Goal: Task Accomplishment & Management: Manage account settings

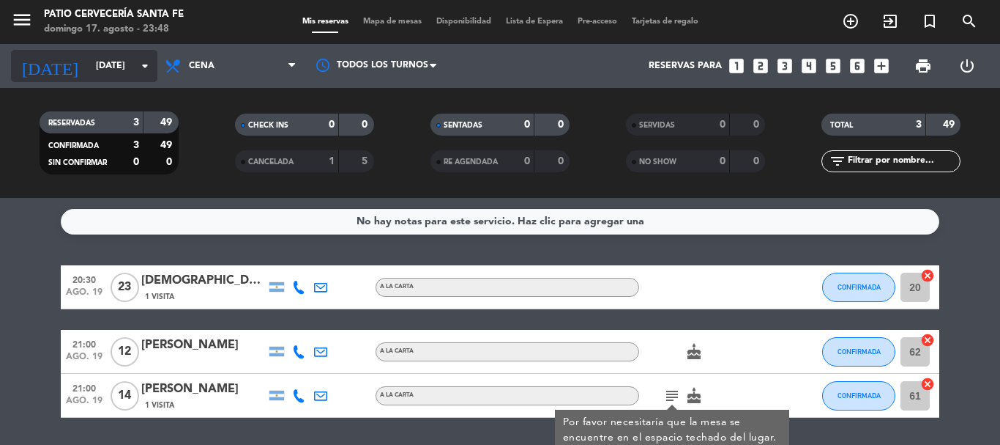
click at [138, 69] on icon "arrow_drop_down" at bounding box center [145, 66] width 18 height 18
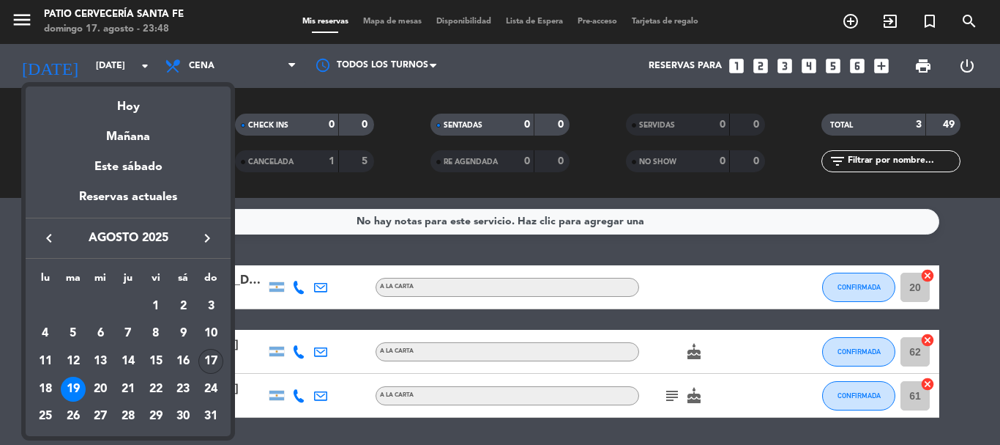
click at [209, 358] on div "17" at bounding box center [210, 361] width 25 height 25
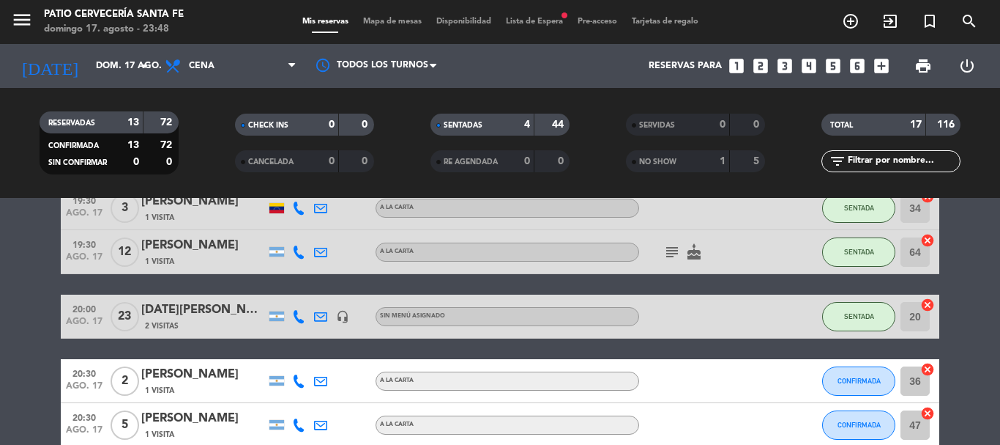
scroll to position [220, 0]
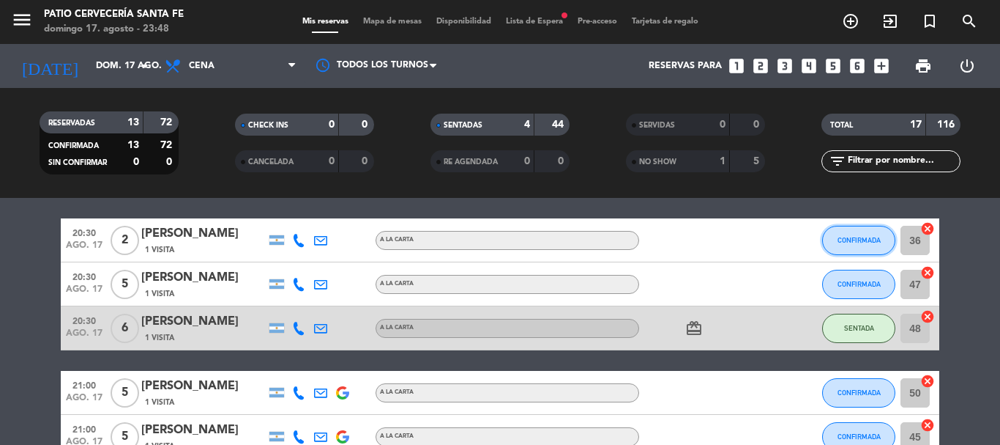
click at [863, 240] on span "CONFIRMADA" at bounding box center [859, 240] width 43 height 8
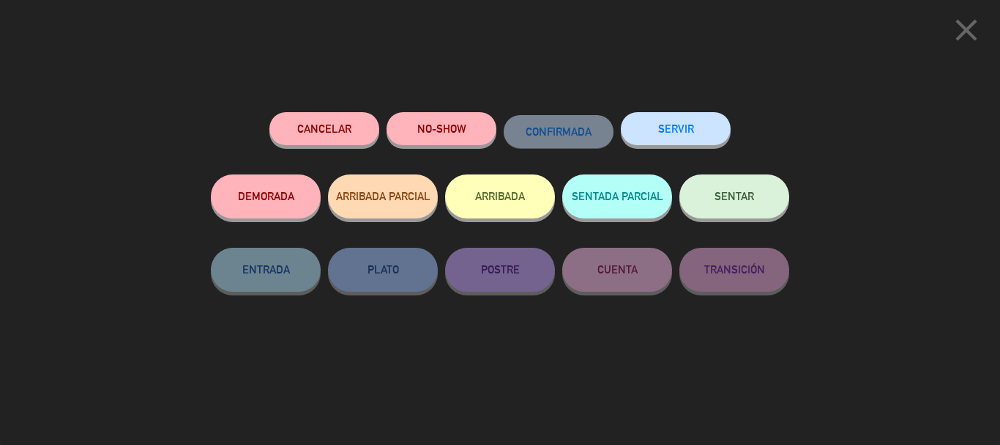
click at [437, 122] on button "NO-SHOW" at bounding box center [442, 128] width 110 height 33
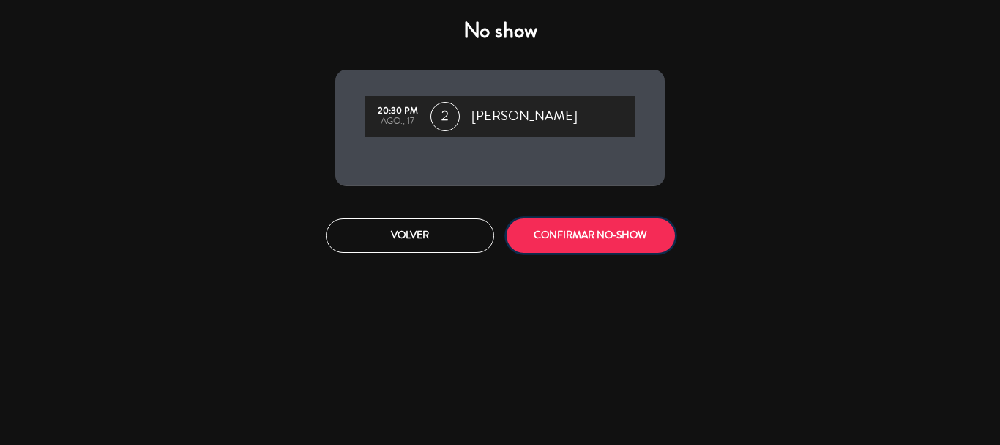
click at [541, 229] on button "CONFIRMAR NO-SHOW" at bounding box center [591, 235] width 168 height 34
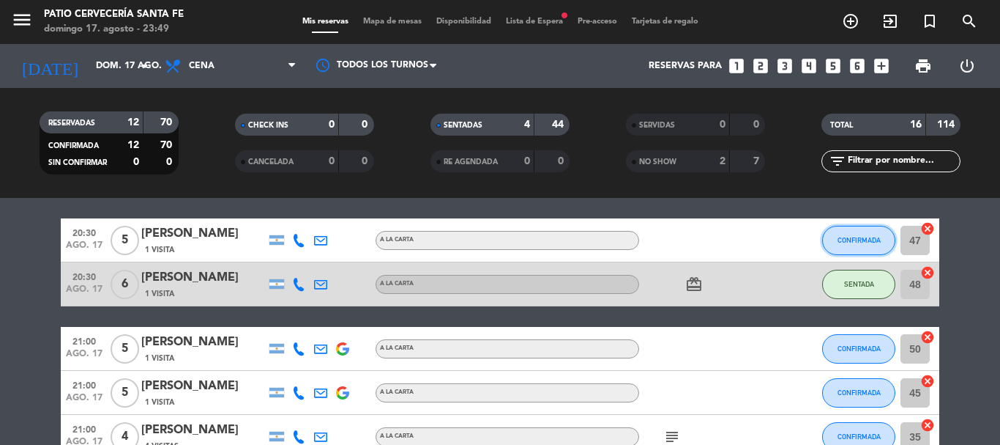
click at [843, 239] on span "CONFIRMADA" at bounding box center [859, 240] width 43 height 8
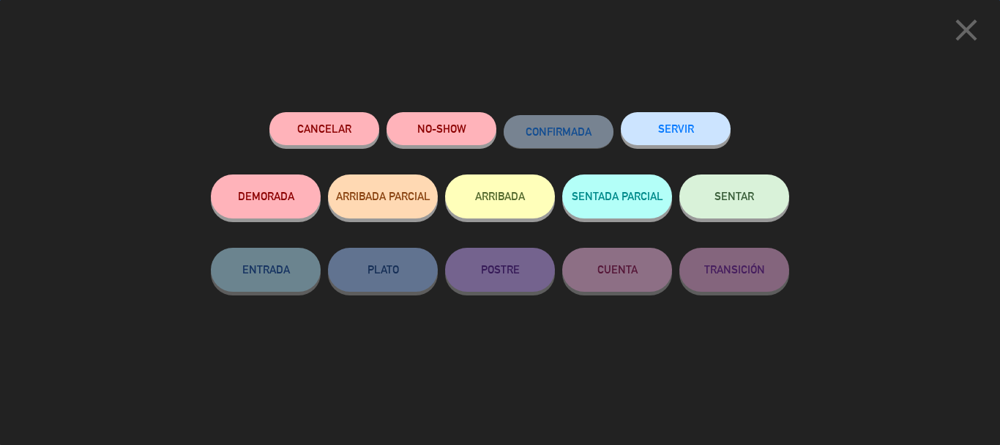
click at [760, 188] on button "SENTAR" at bounding box center [735, 196] width 110 height 44
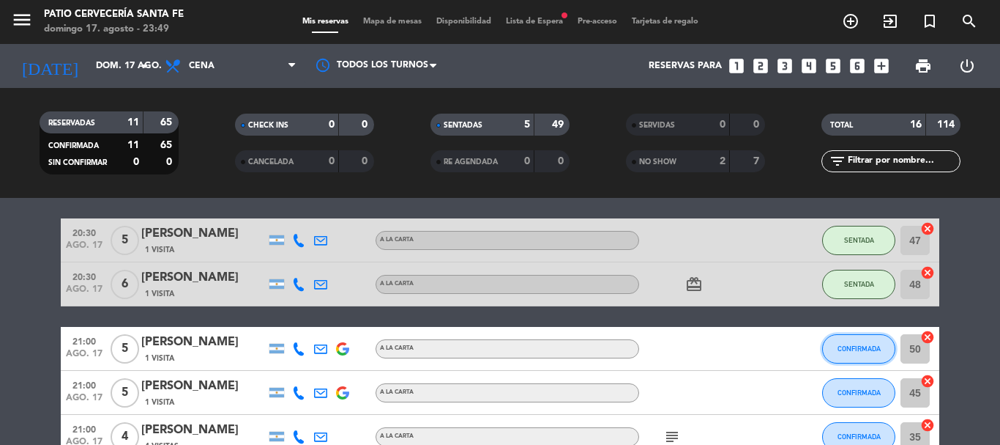
click at [847, 354] on button "CONFIRMADA" at bounding box center [858, 348] width 73 height 29
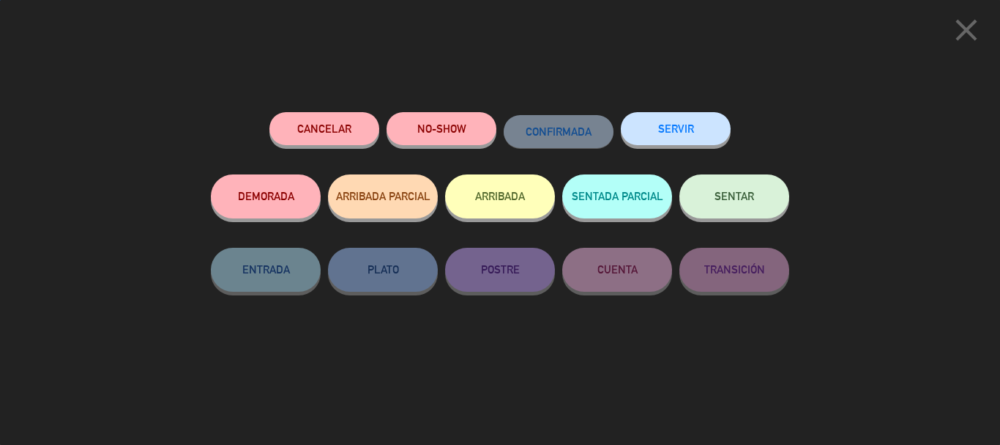
click at [759, 209] on button "SENTAR" at bounding box center [735, 196] width 110 height 44
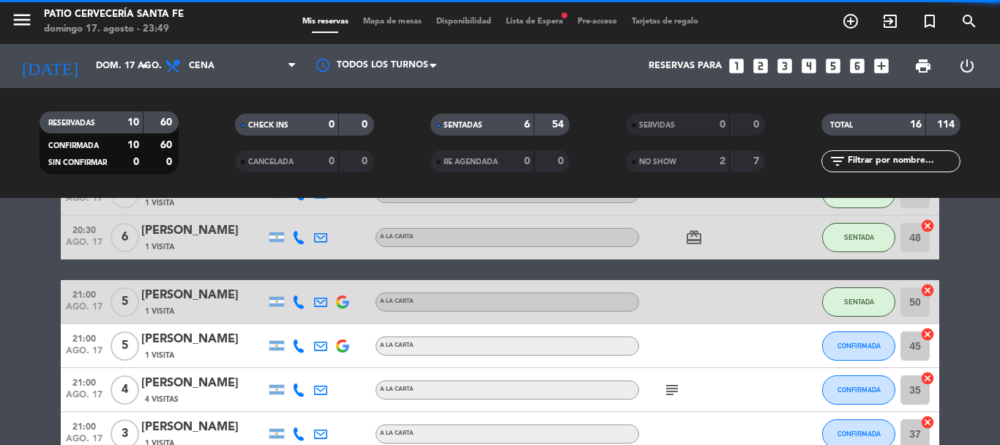
scroll to position [293, 0]
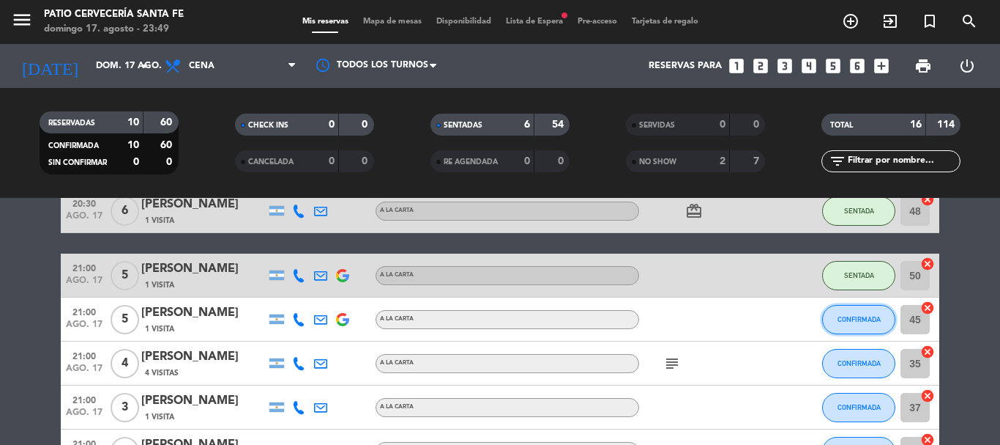
click at [849, 322] on span "CONFIRMADA" at bounding box center [859, 319] width 43 height 8
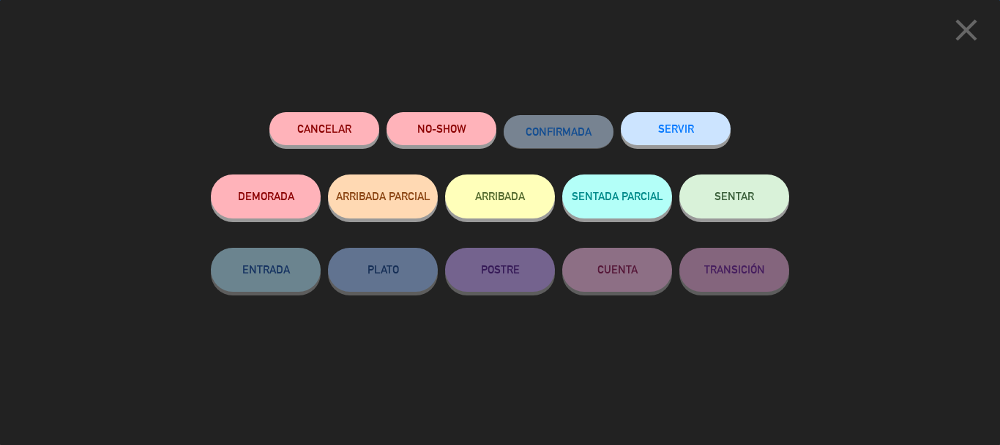
click at [467, 125] on button "NO-SHOW" at bounding box center [442, 128] width 110 height 33
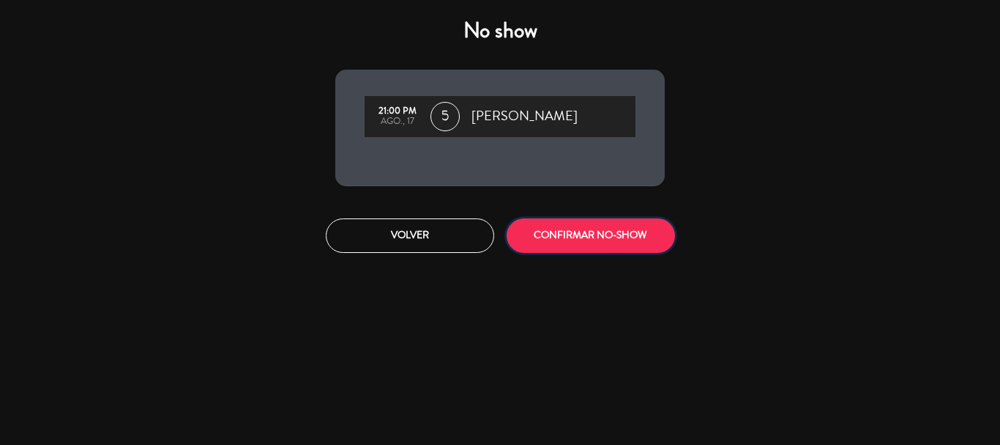
click at [575, 239] on button "CONFIRMAR NO-SHOW" at bounding box center [591, 235] width 168 height 34
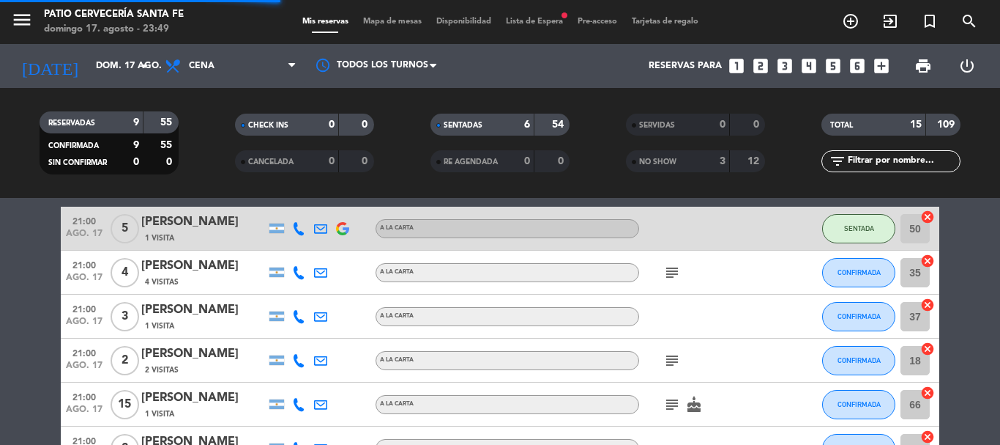
scroll to position [366, 0]
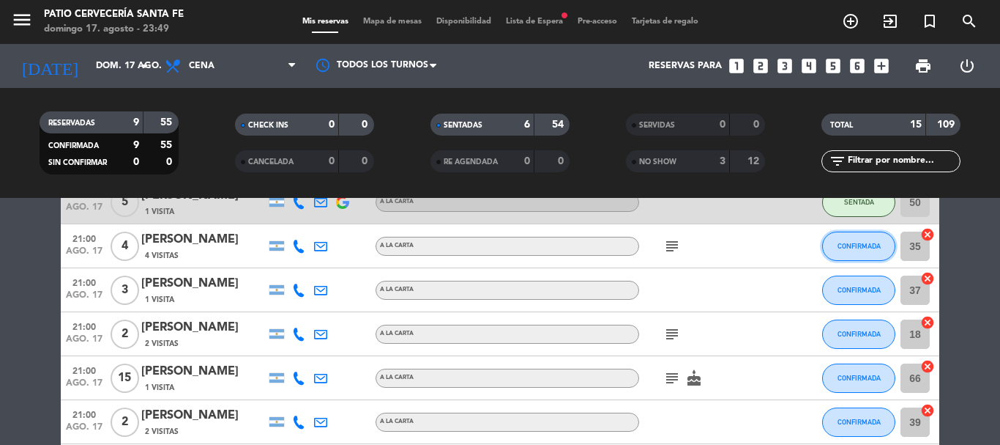
click at [845, 249] on button "CONFIRMADA" at bounding box center [858, 245] width 73 height 29
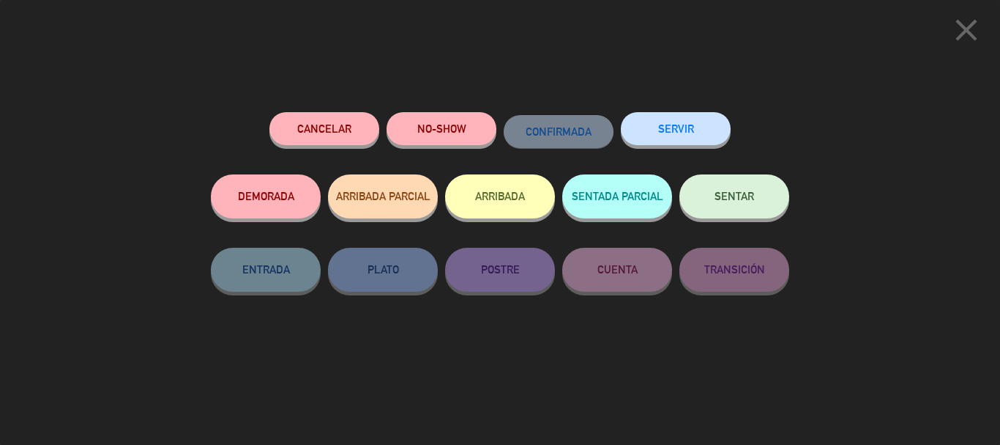
click at [727, 190] on button "SENTAR" at bounding box center [735, 196] width 110 height 44
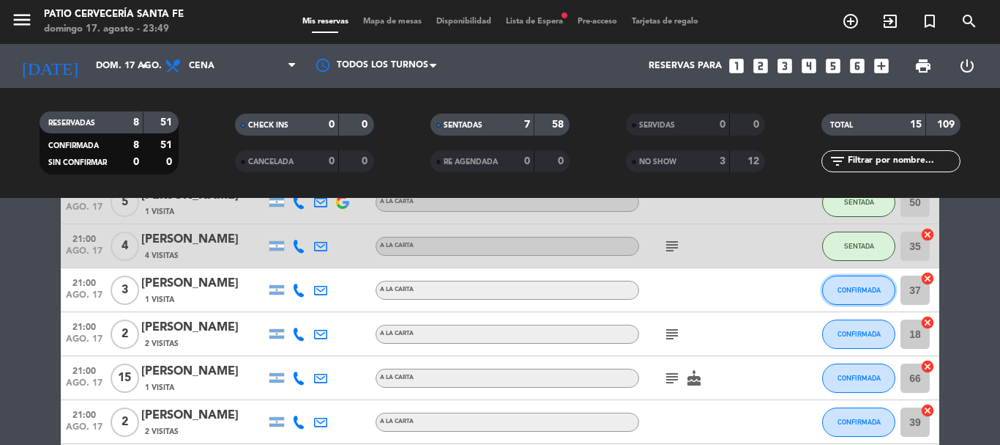
click at [852, 290] on span "CONFIRMADA" at bounding box center [859, 290] width 43 height 8
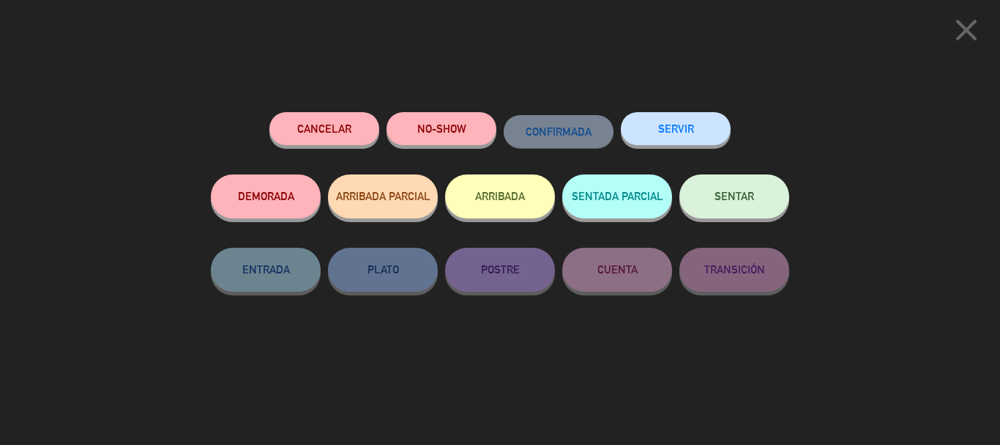
click at [737, 199] on span "SENTAR" at bounding box center [735, 196] width 40 height 12
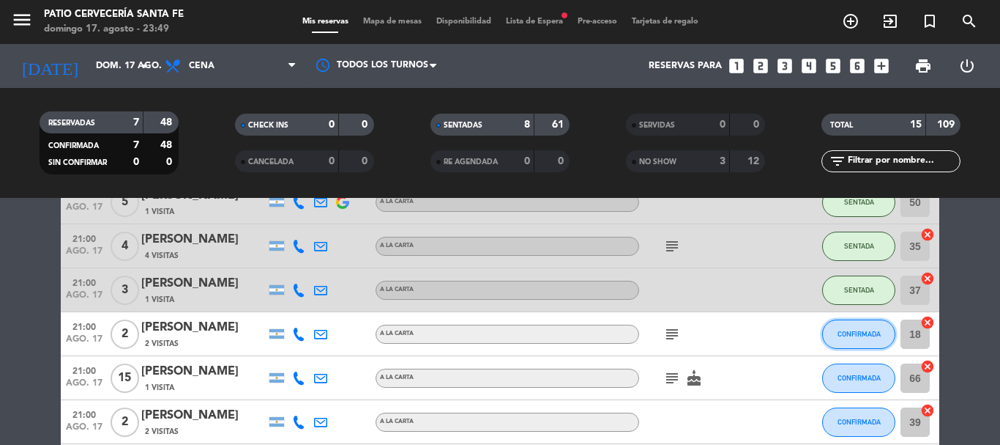
click at [850, 333] on span "CONFIRMADA" at bounding box center [859, 334] width 43 height 8
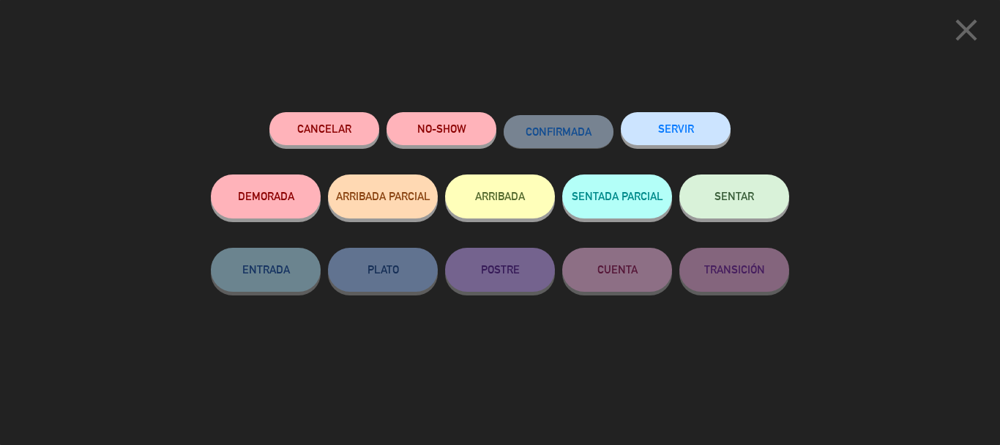
click at [436, 133] on button "NO-SHOW" at bounding box center [442, 128] width 110 height 33
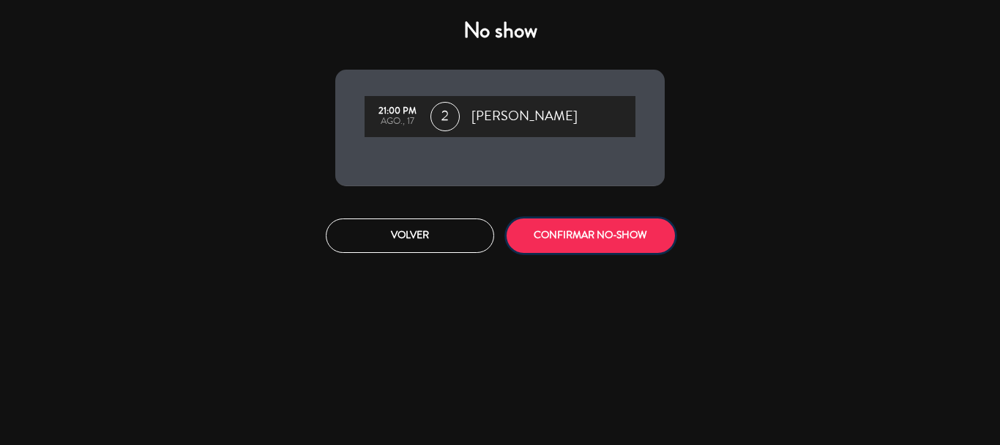
click at [573, 239] on button "CONFIRMAR NO-SHOW" at bounding box center [591, 235] width 168 height 34
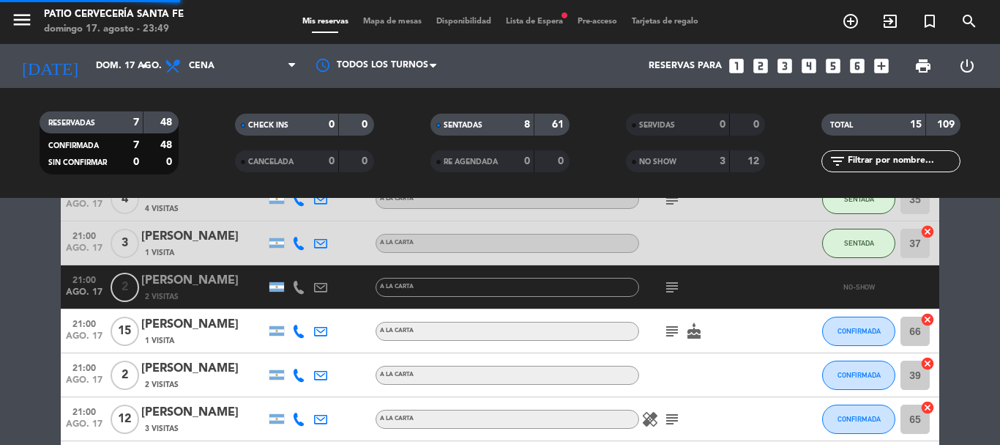
scroll to position [439, 0]
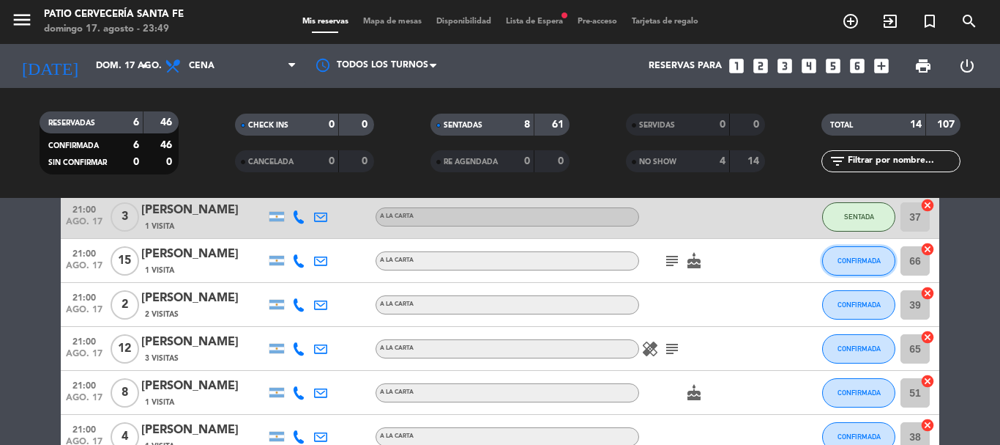
click at [841, 257] on span "CONFIRMADA" at bounding box center [859, 260] width 43 height 8
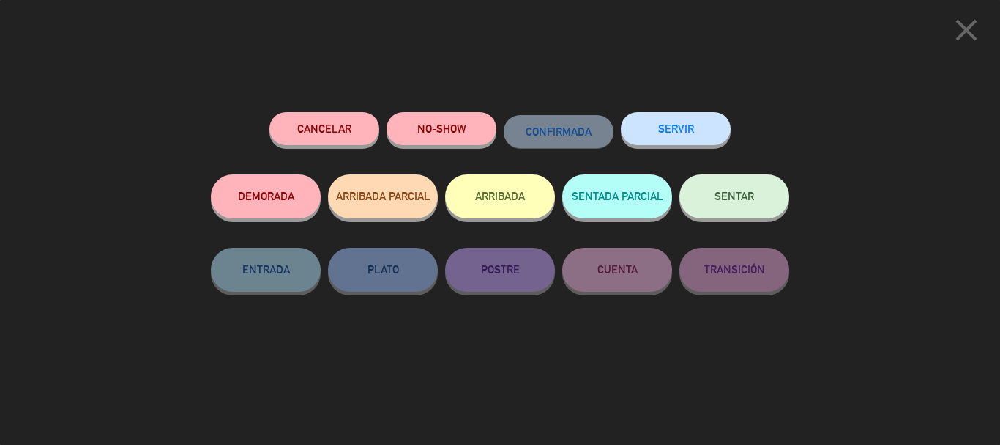
click at [739, 196] on span "SENTAR" at bounding box center [735, 196] width 40 height 12
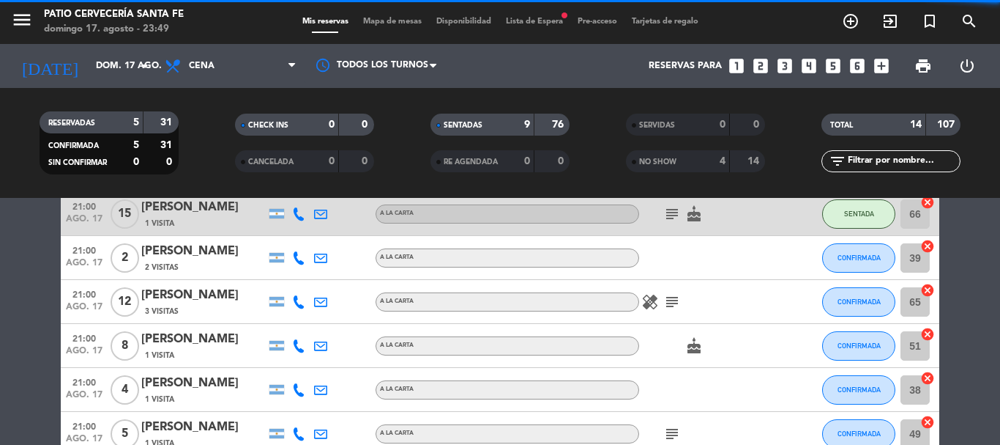
scroll to position [513, 0]
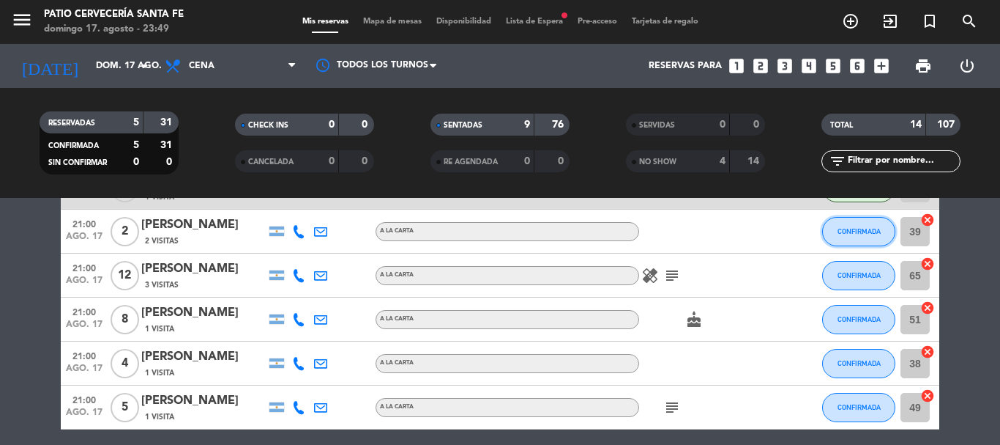
click at [869, 234] on span "CONFIRMADA" at bounding box center [859, 231] width 43 height 8
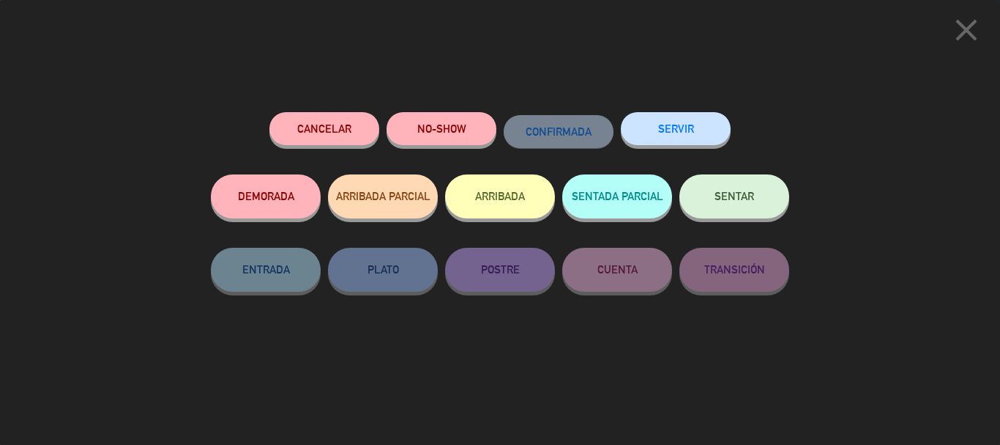
click at [770, 198] on button "SENTAR" at bounding box center [735, 196] width 110 height 44
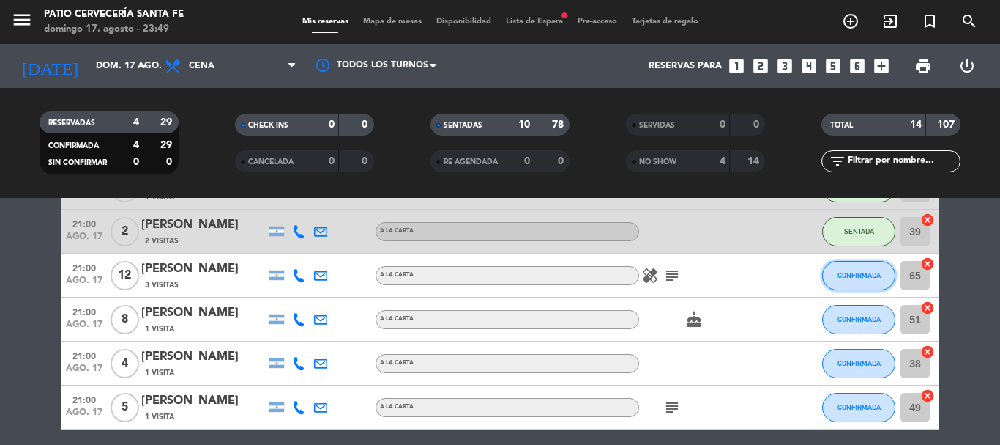
click at [867, 273] on span "CONFIRMADA" at bounding box center [859, 275] width 43 height 8
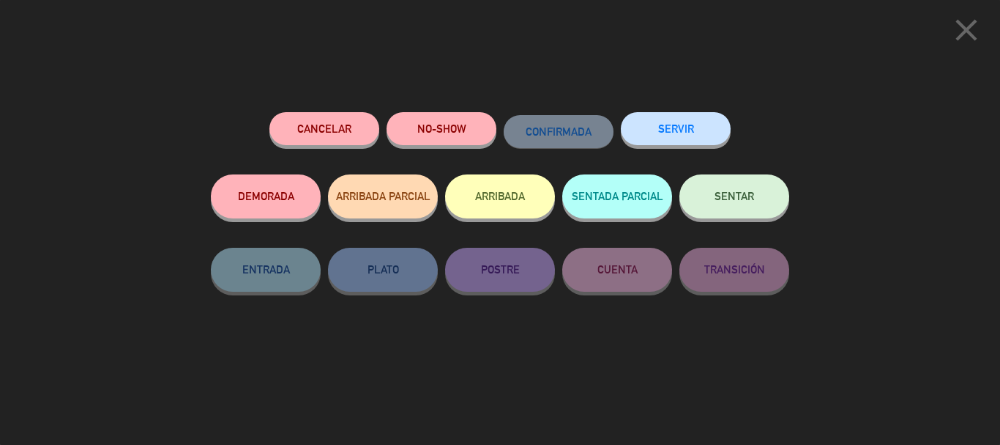
click at [751, 200] on span "SENTAR" at bounding box center [735, 196] width 40 height 12
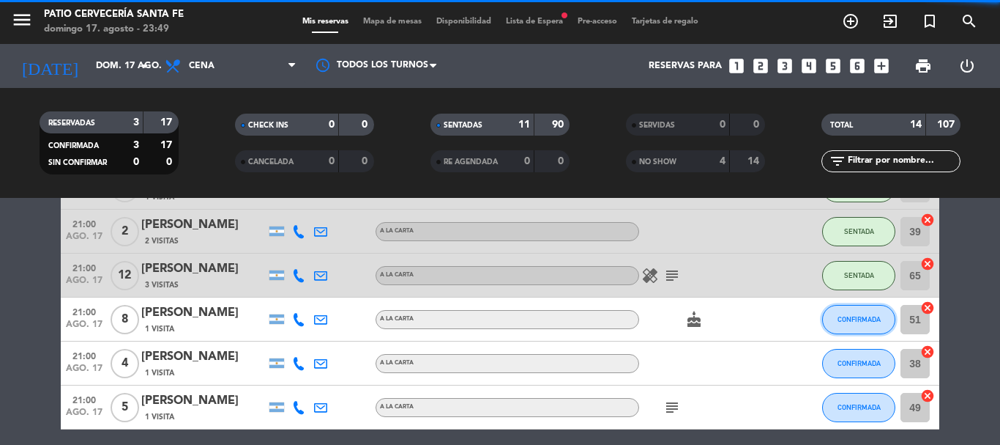
click at [844, 321] on span "CONFIRMADA" at bounding box center [859, 319] width 43 height 8
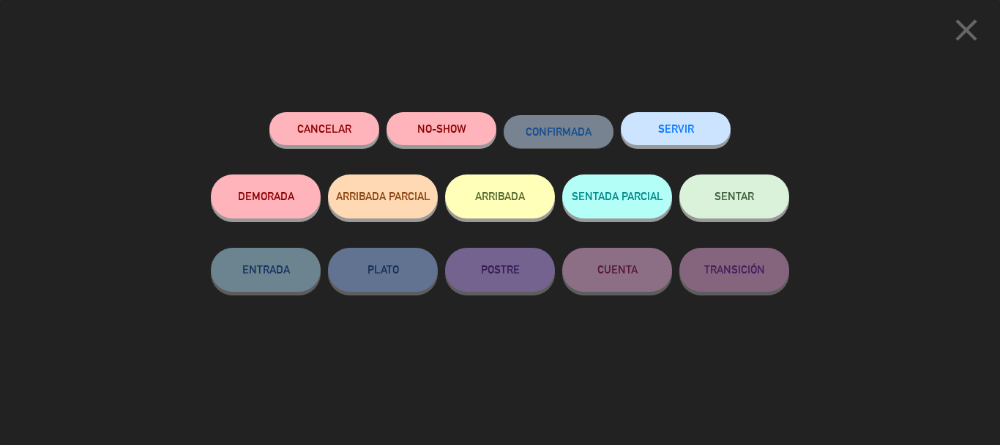
click at [715, 185] on button "SENTAR" at bounding box center [735, 196] width 110 height 44
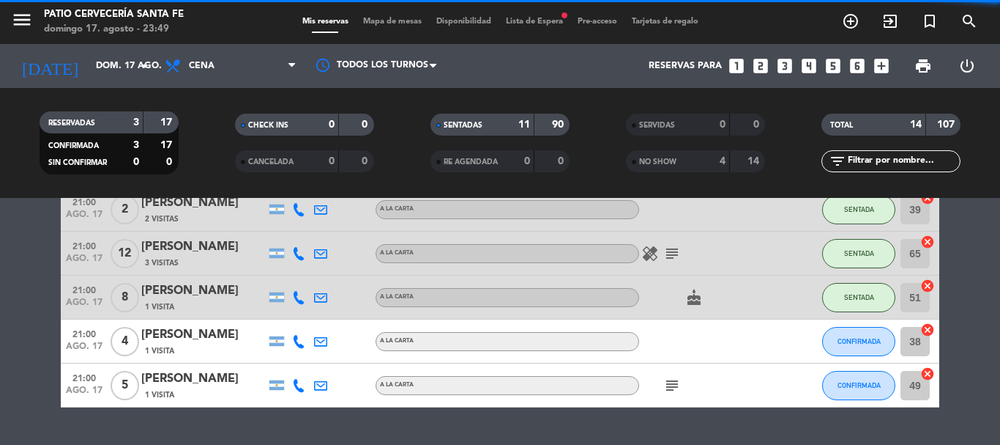
scroll to position [571, 0]
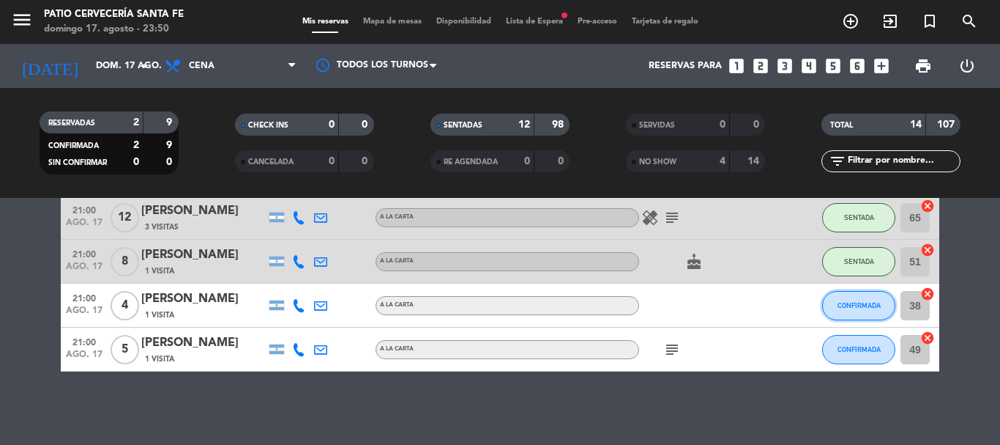
click at [851, 307] on span "CONFIRMADA" at bounding box center [859, 305] width 43 height 8
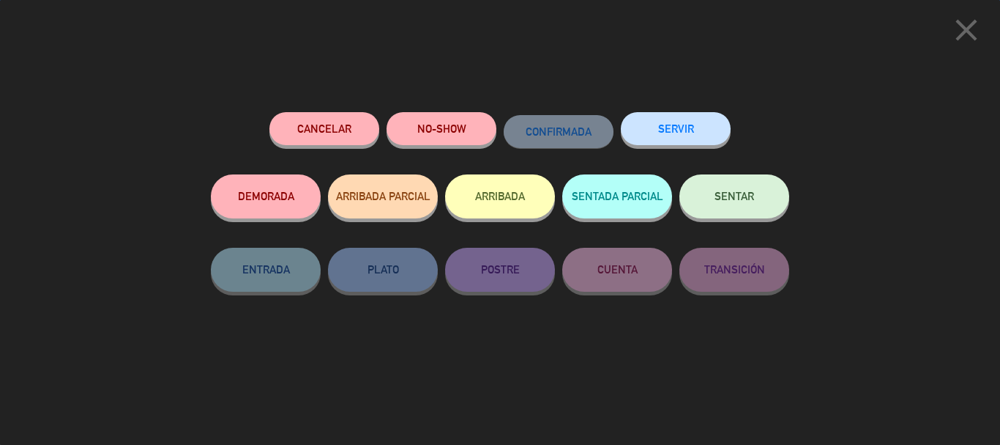
click at [746, 208] on button "SENTAR" at bounding box center [735, 196] width 110 height 44
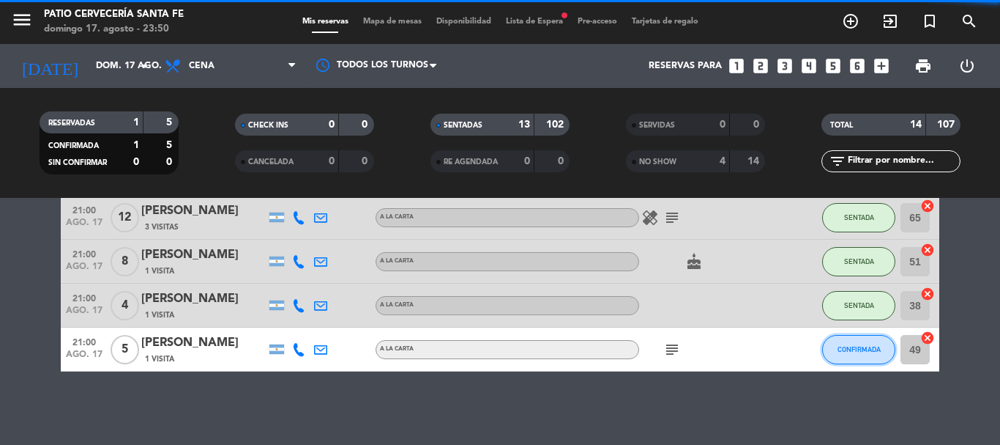
click at [852, 346] on span "CONFIRMADA" at bounding box center [859, 349] width 43 height 8
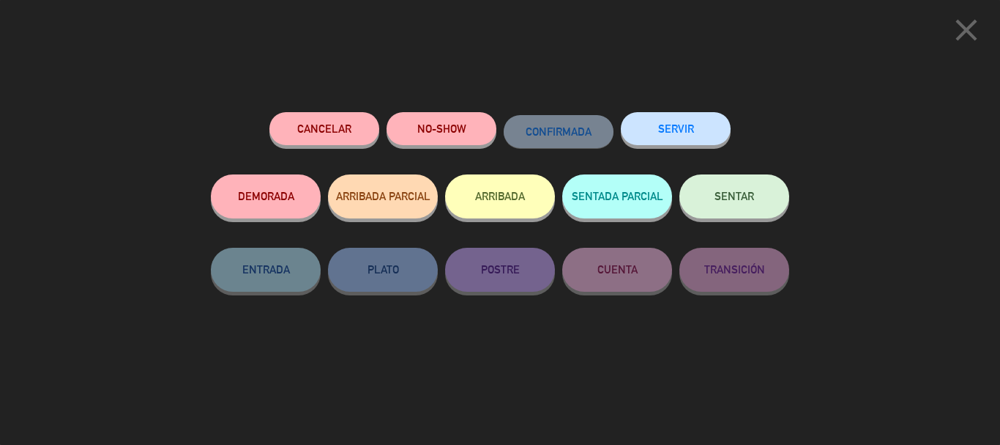
click at [770, 199] on button "SENTAR" at bounding box center [735, 196] width 110 height 44
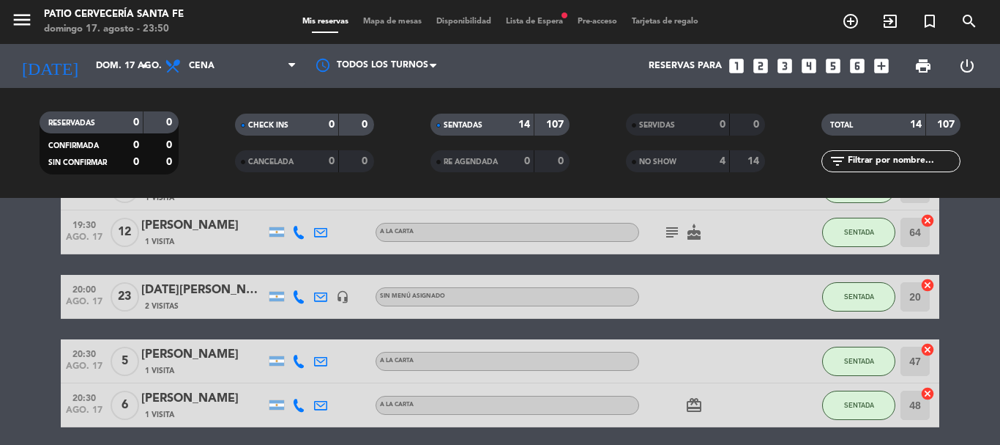
scroll to position [0, 0]
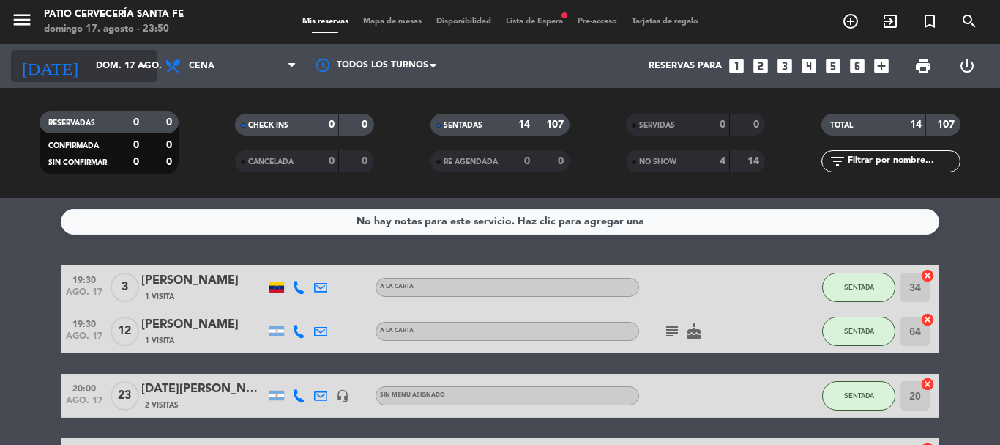
click at [99, 62] on input "dom. 17 ago." at bounding box center [151, 65] width 124 height 25
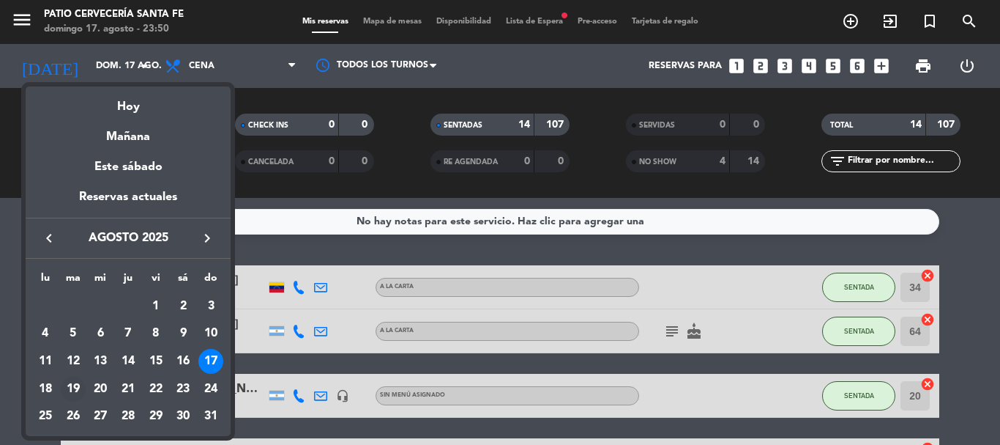
click at [64, 387] on div "19" at bounding box center [73, 388] width 25 height 25
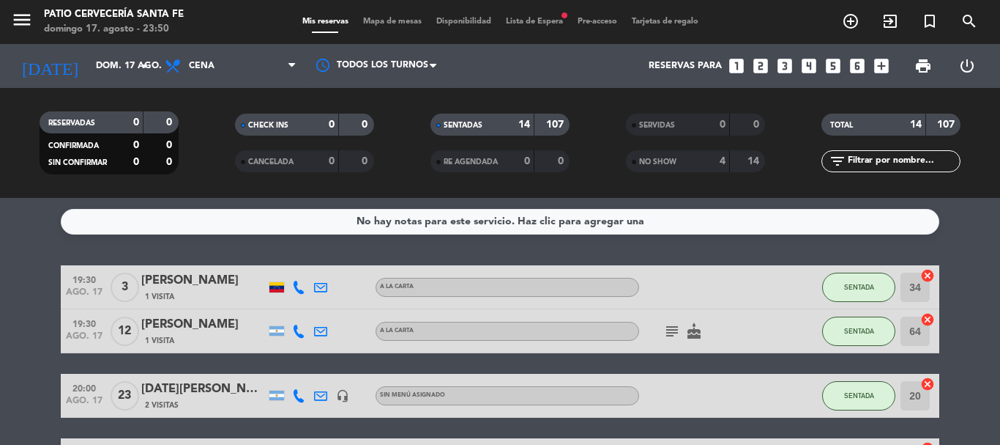
type input "[DATE]"
